Goal: Information Seeking & Learning: Learn about a topic

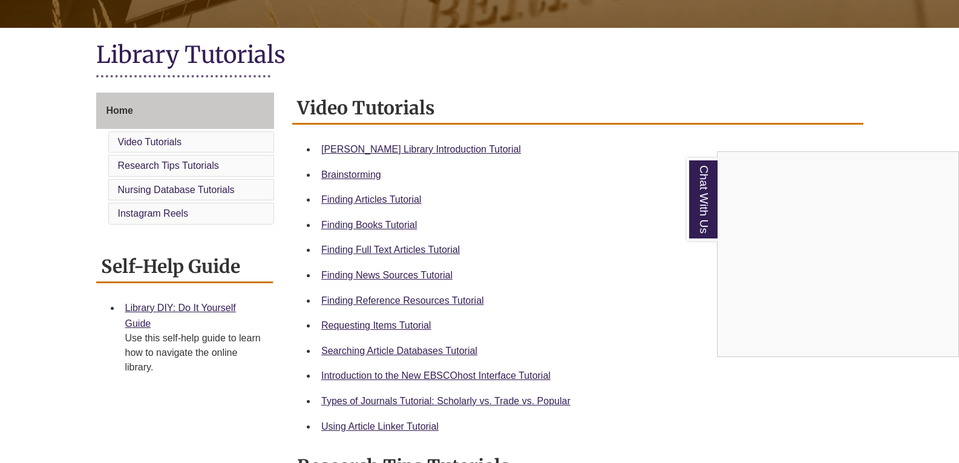
scroll to position [247, 0]
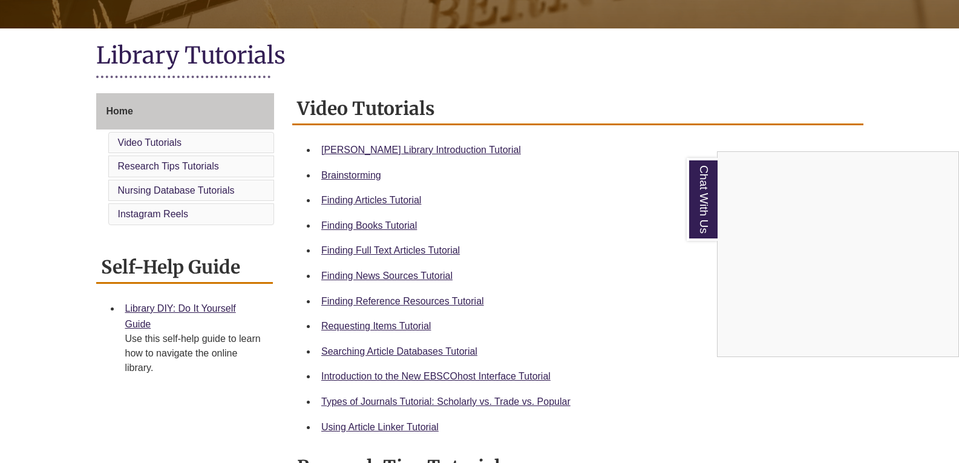
click at [441, 151] on div "Chat With Us" at bounding box center [479, 231] width 959 height 463
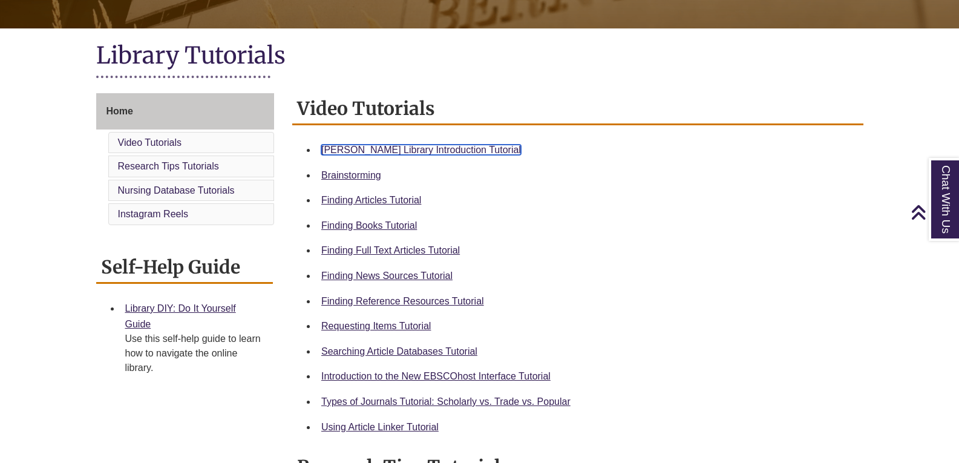
click at [389, 148] on link "[PERSON_NAME] Library Introduction Tutorial" at bounding box center [421, 150] width 200 height 10
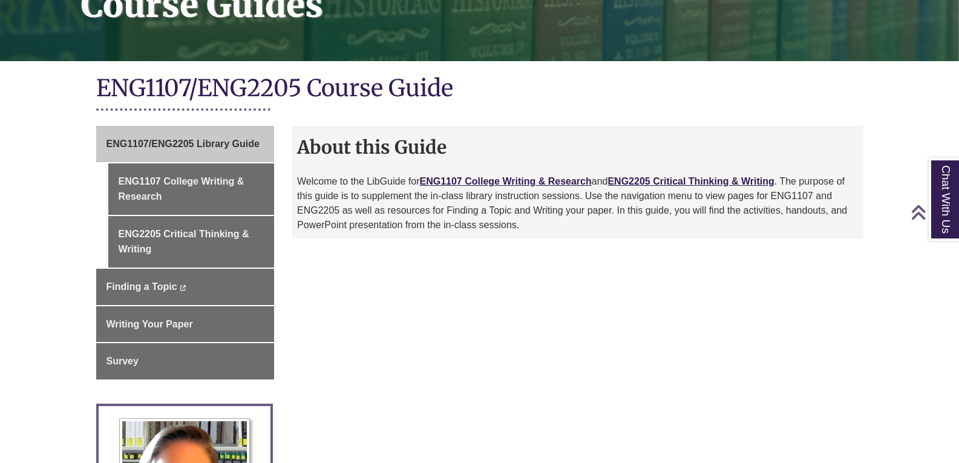
scroll to position [218, 0]
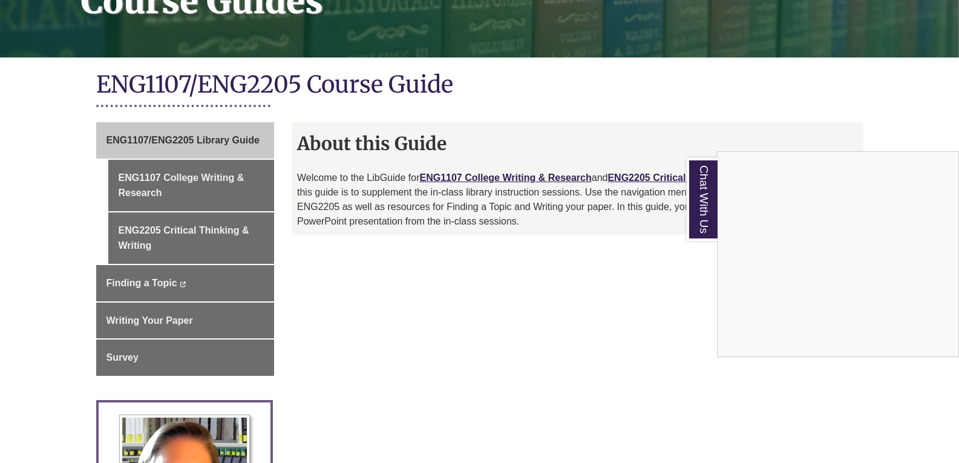
click at [597, 329] on div "Chat With Us" at bounding box center [479, 231] width 959 height 463
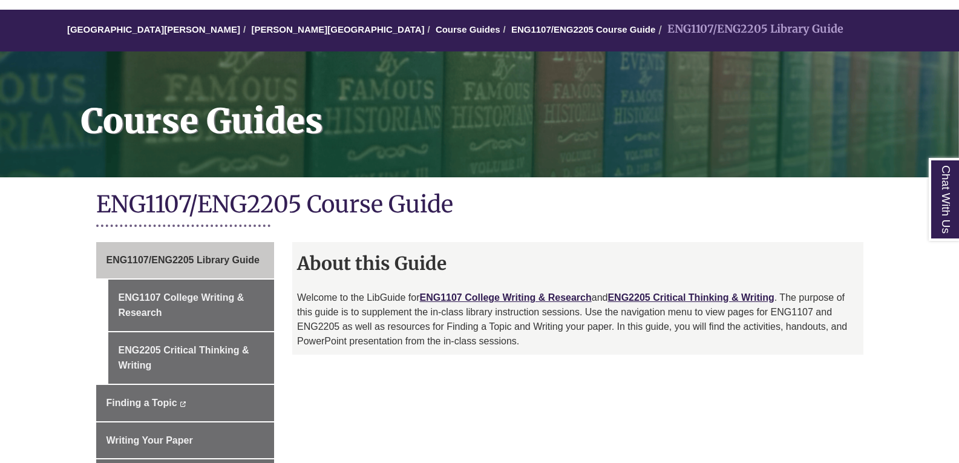
scroll to position [99, 0]
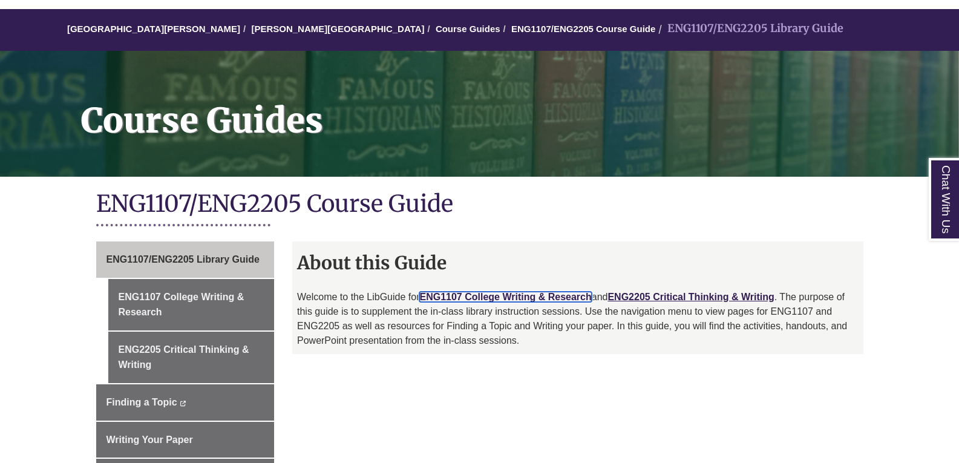
click at [490, 296] on link "ENG1107 College Writing & Research" at bounding box center [505, 297] width 172 height 10
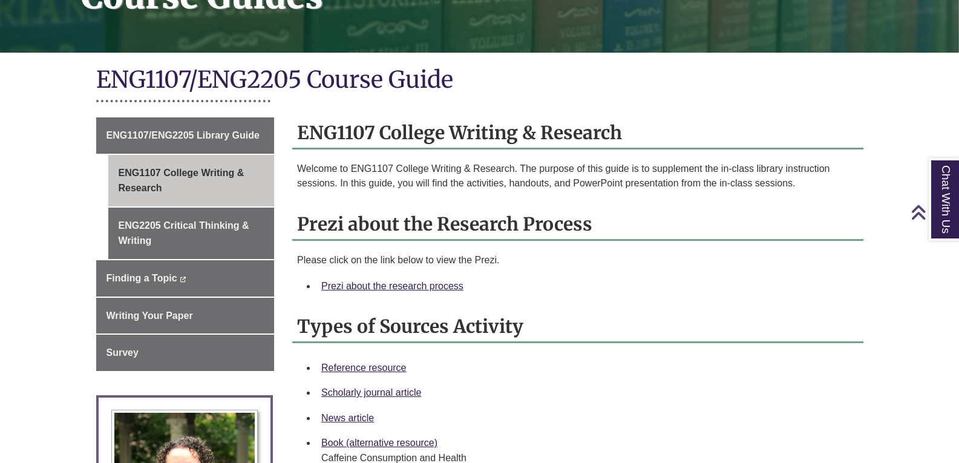
scroll to position [223, 0]
click at [395, 283] on link "Prezi about the research process" at bounding box center [392, 285] width 142 height 10
